Goal: Understand process/instructions: Learn how to perform a task or action

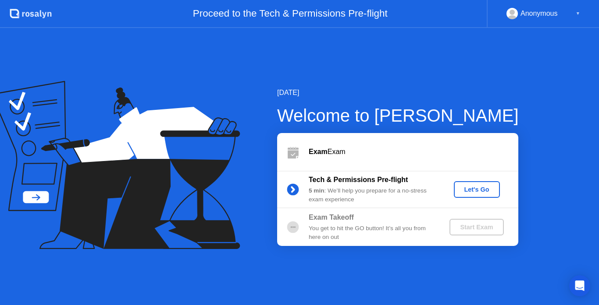
click at [486, 195] on button "Let's Go" at bounding box center [476, 189] width 46 height 17
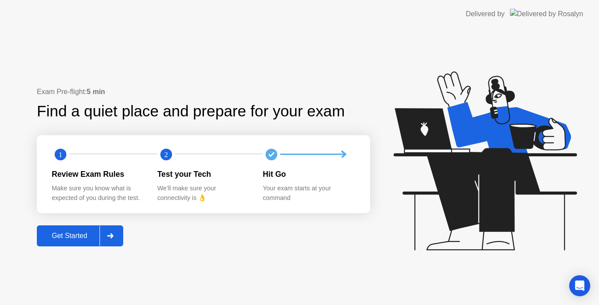
click at [80, 240] on div "Get Started" at bounding box center [69, 236] width 60 height 8
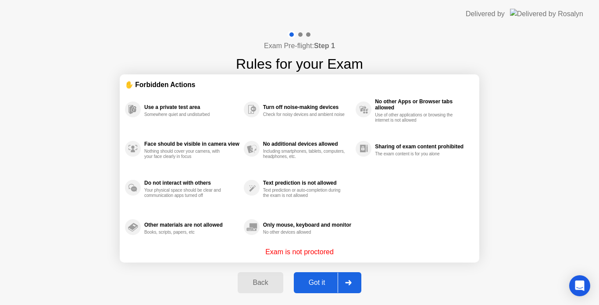
click at [315, 281] on div "Got it" at bounding box center [316, 283] width 41 height 8
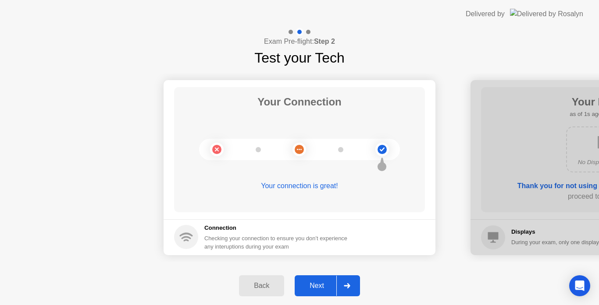
click at [315, 282] on div "Next" at bounding box center [316, 286] width 39 height 8
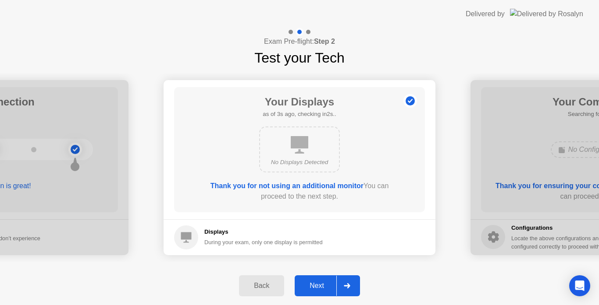
click at [315, 282] on div "Next" at bounding box center [316, 286] width 39 height 8
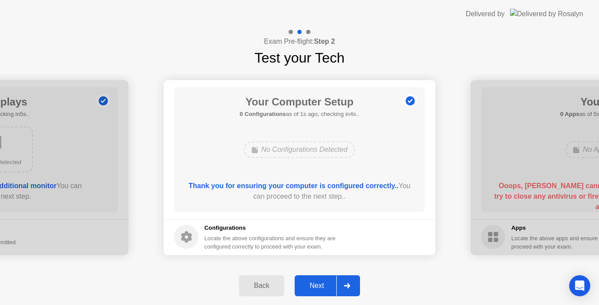
click at [315, 282] on div "Next" at bounding box center [316, 286] width 39 height 8
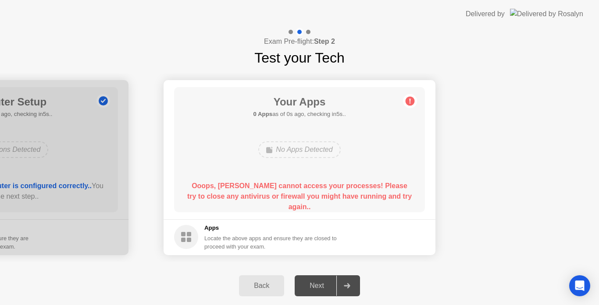
click at [315, 282] on div "Next" at bounding box center [316, 286] width 39 height 8
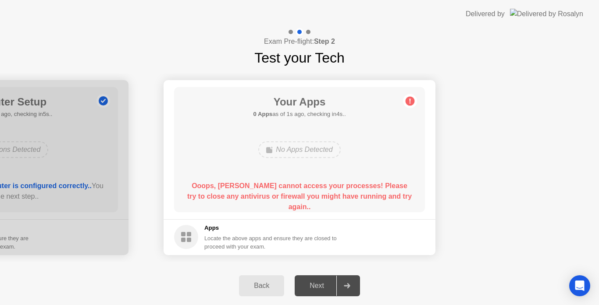
click at [315, 282] on div "Next" at bounding box center [316, 286] width 39 height 8
click at [333, 156] on div "No Apps Detected" at bounding box center [299, 150] width 82 height 17
click at [412, 99] on circle at bounding box center [409, 100] width 9 height 9
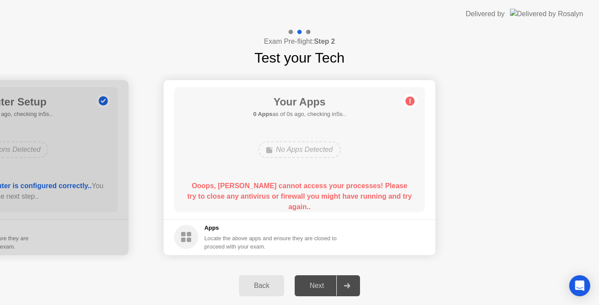
click at [412, 99] on circle at bounding box center [409, 100] width 9 height 9
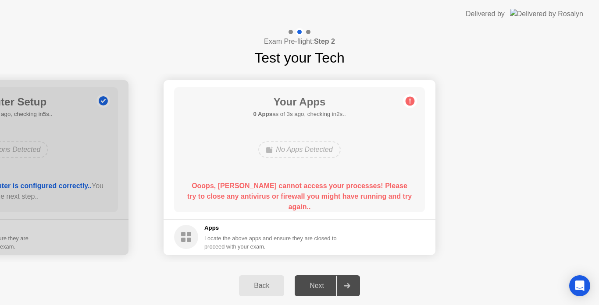
click at [305, 282] on div "Next" at bounding box center [316, 286] width 39 height 8
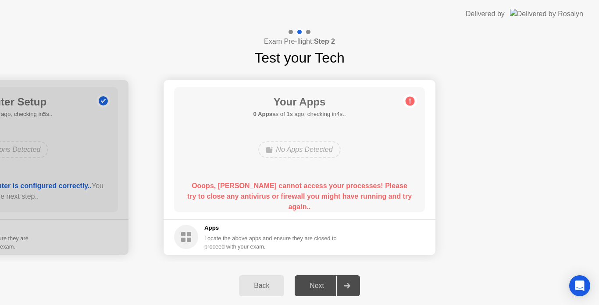
click at [305, 282] on div "Next" at bounding box center [316, 286] width 39 height 8
click at [307, 284] on div "Next" at bounding box center [316, 286] width 39 height 8
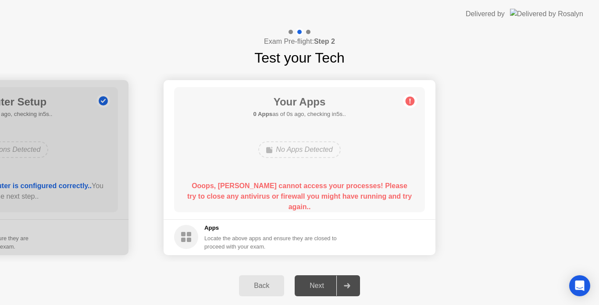
click at [307, 284] on div "Next" at bounding box center [316, 286] width 39 height 8
click at [491, 283] on div "Back Next" at bounding box center [299, 286] width 599 height 39
click at [577, 283] on icon "Open Intercom Messenger" at bounding box center [579, 285] width 10 height 11
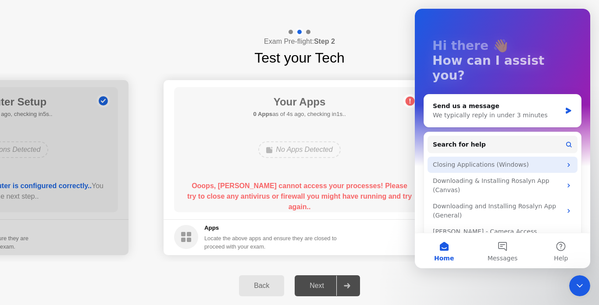
scroll to position [33, 0]
click at [547, 160] on div "Closing Applications (Windows)" at bounding box center [496, 164] width 129 height 9
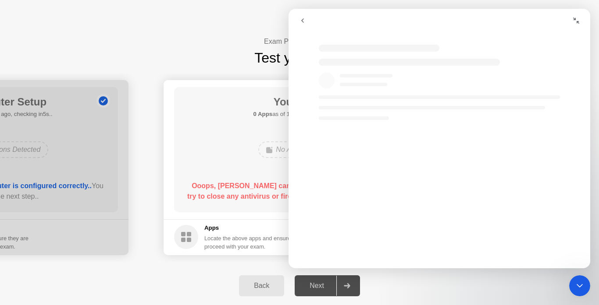
scroll to position [0, 0]
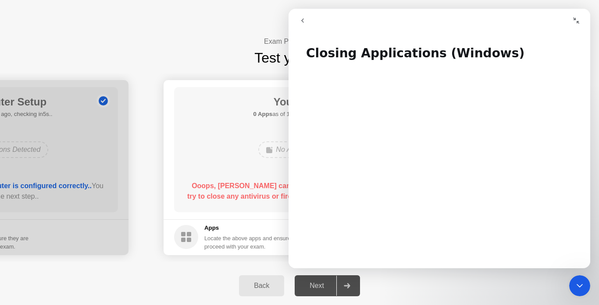
click at [301, 22] on icon "go back" at bounding box center [302, 20] width 7 height 7
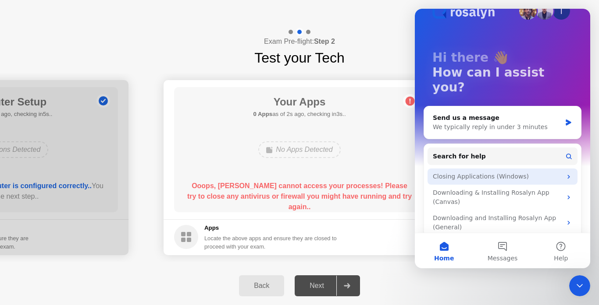
scroll to position [33, 0]
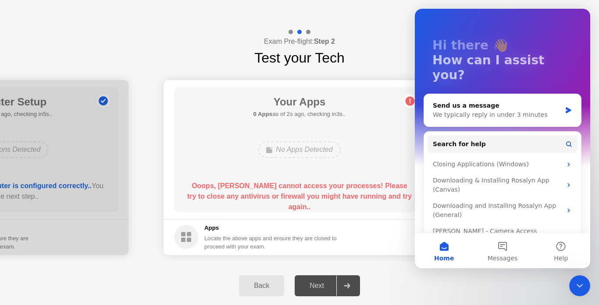
click at [583, 285] on icon "Close Intercom Messenger" at bounding box center [579, 286] width 11 height 11
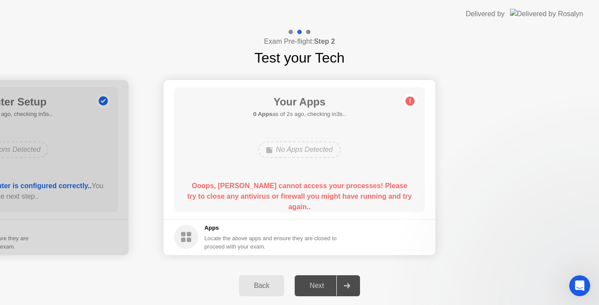
scroll to position [0, 0]
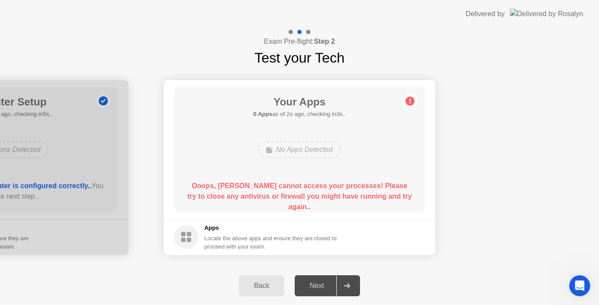
click at [583, 285] on icon "Open Intercom Messenger" at bounding box center [579, 286] width 14 height 14
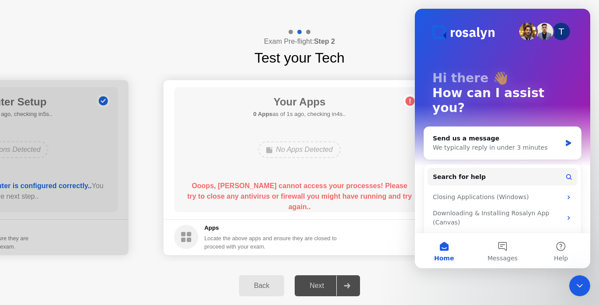
click at [588, 292] on div "Close Intercom Messenger" at bounding box center [579, 286] width 21 height 21
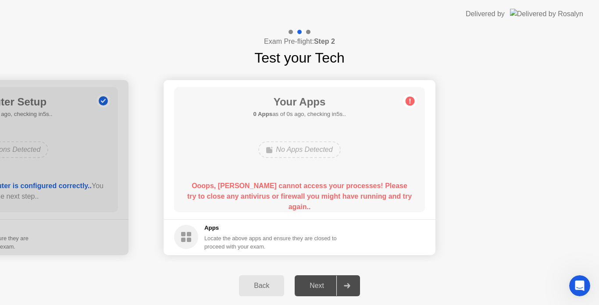
click at [198, 69] on div "Your Connection Your connection is great! Connection Checking your connection t…" at bounding box center [299, 167] width 599 height 198
click at [262, 287] on div "Back" at bounding box center [261, 286] width 40 height 8
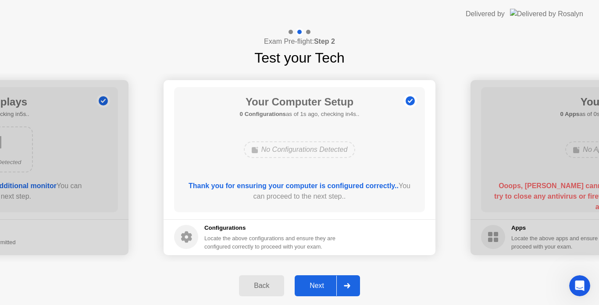
click at [261, 288] on div "Back" at bounding box center [261, 286] width 40 height 8
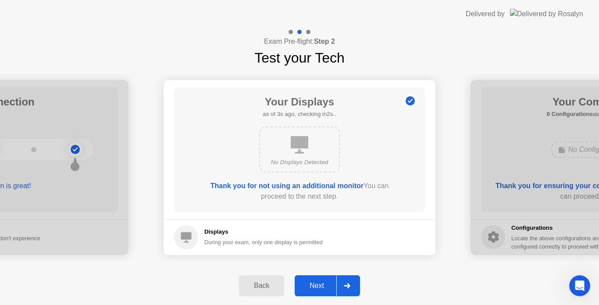
click at [312, 287] on div "Next" at bounding box center [316, 286] width 39 height 8
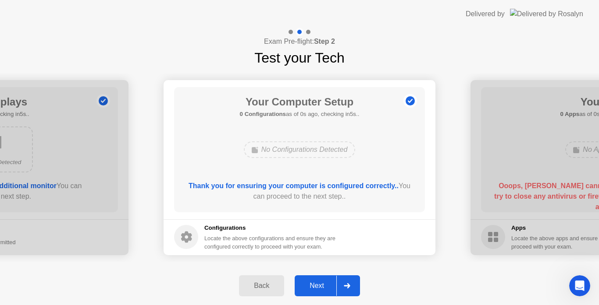
click at [312, 287] on div "Next" at bounding box center [316, 286] width 39 height 8
